Goal: Task Accomplishment & Management: Manage account settings

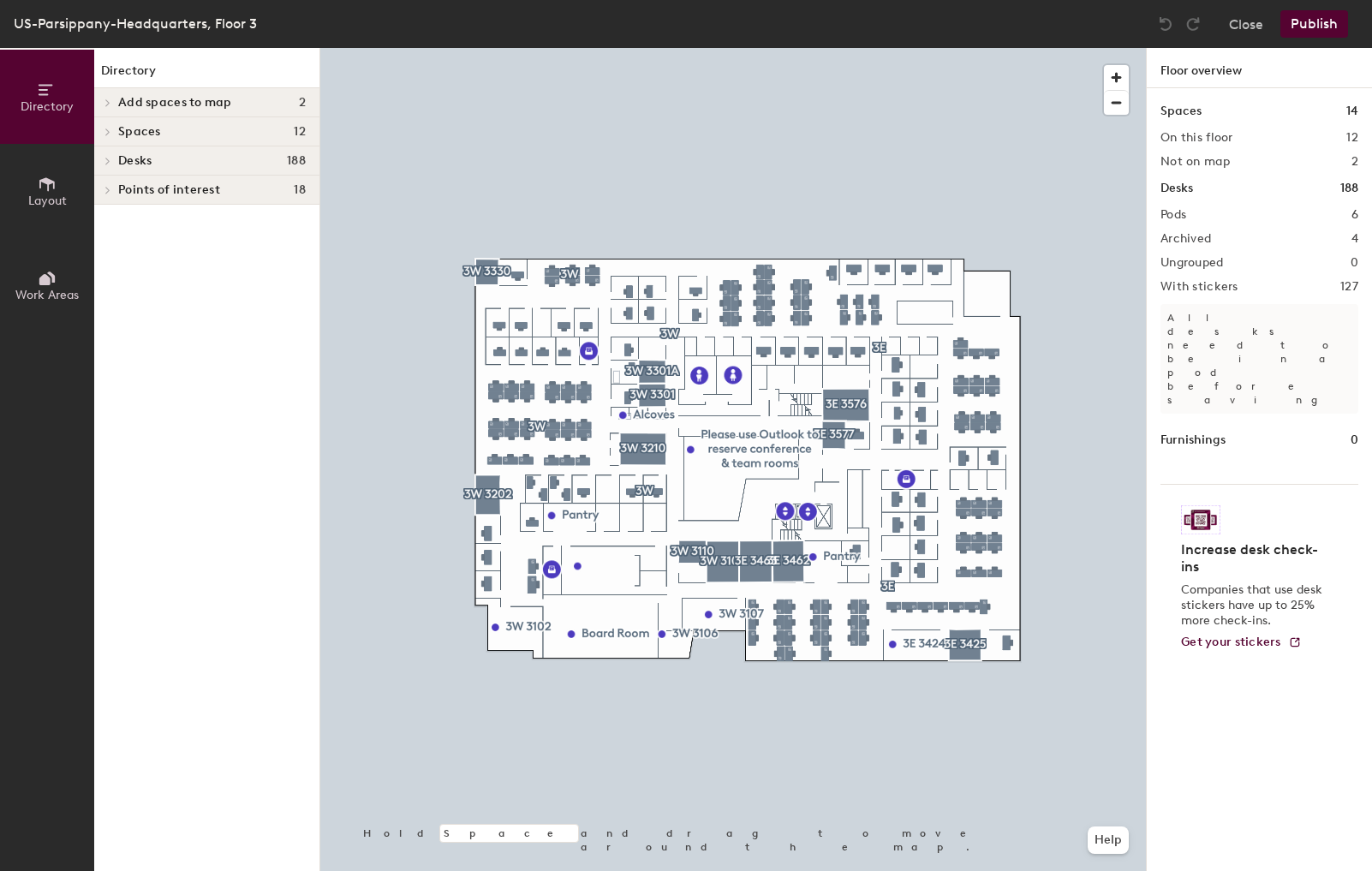
click at [500, 48] on div at bounding box center [733, 48] width 826 height 0
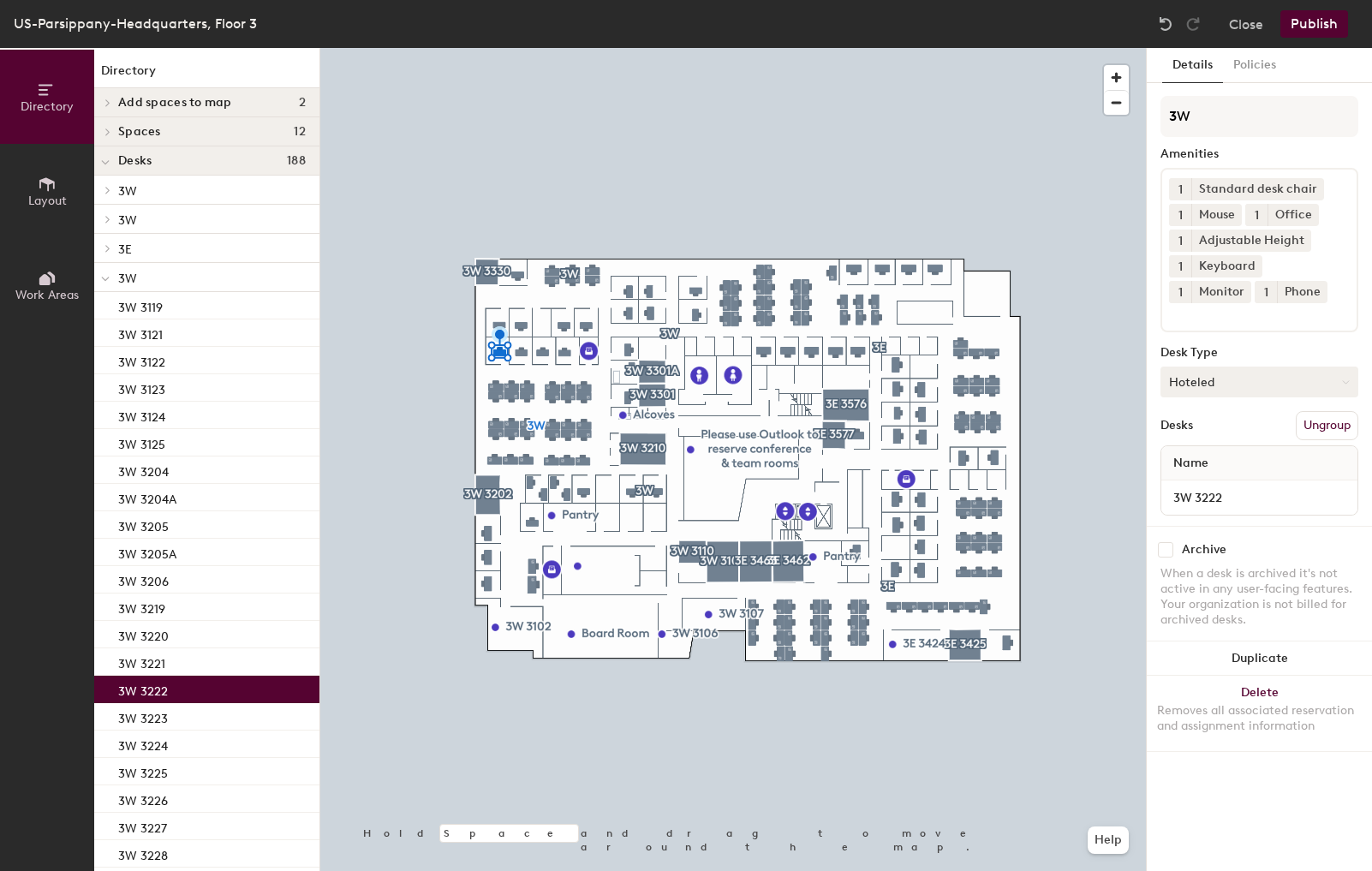
click at [1278, 379] on button "Hoteled" at bounding box center [1260, 382] width 198 height 30
click at [1199, 430] on div "Assigned" at bounding box center [1248, 435] width 172 height 26
click at [1317, 25] on button "Publish" at bounding box center [1314, 24] width 67 height 28
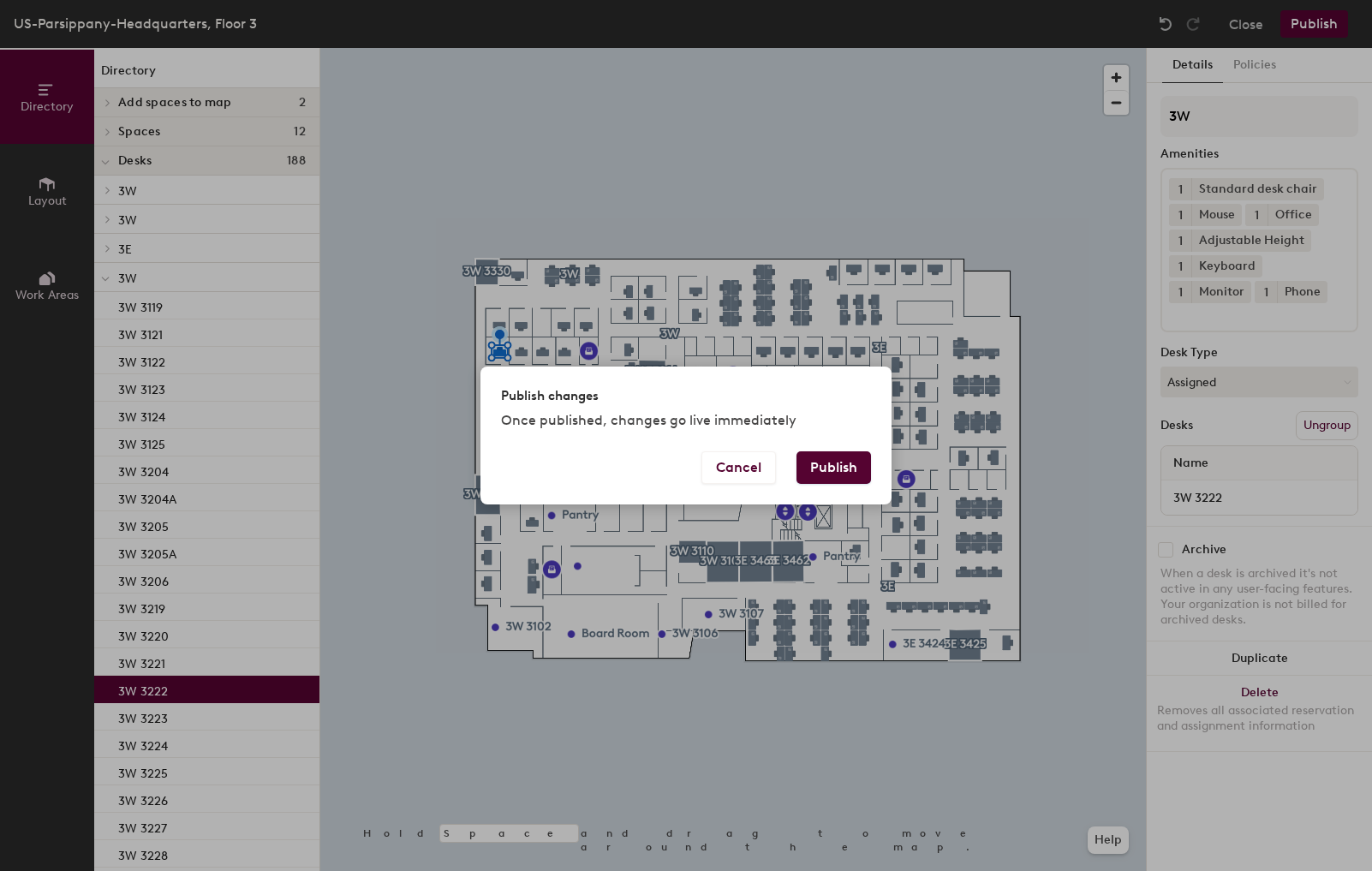
click at [833, 467] on button "Publish" at bounding box center [834, 467] width 75 height 32
